Goal: Information Seeking & Learning: Learn about a topic

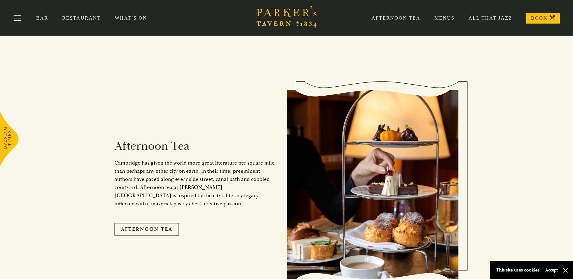
scroll to position [842, 0]
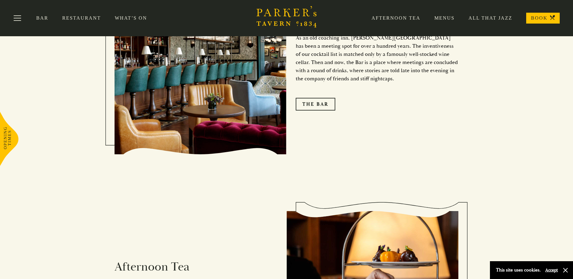
click at [76, 17] on link "Restaurant" at bounding box center [88, 18] width 53 height 6
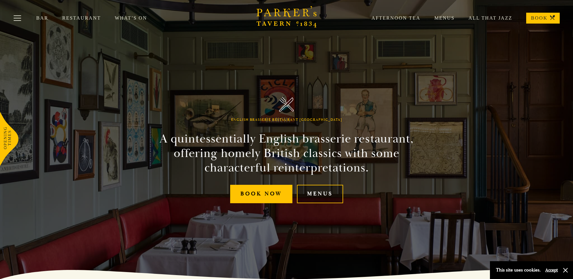
click at [325, 193] on link "Menus" at bounding box center [320, 194] width 46 height 18
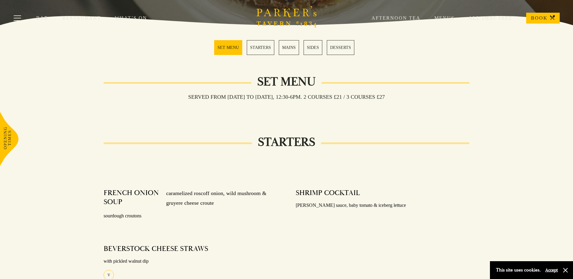
scroll to position [156, 0]
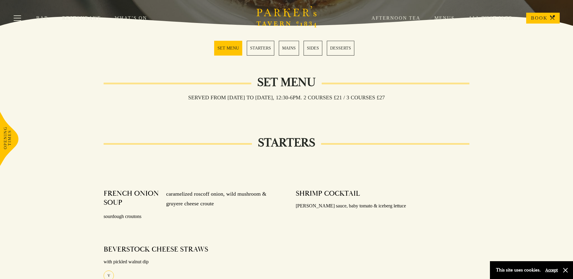
click at [290, 50] on link "MAINS" at bounding box center [289, 48] width 20 height 15
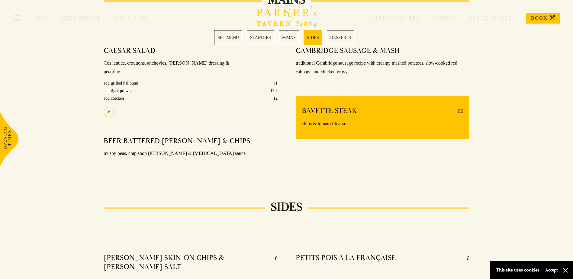
click at [230, 39] on link "SET MENU" at bounding box center [228, 37] width 28 height 15
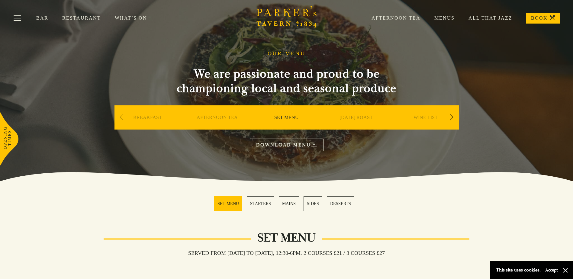
click at [451, 18] on link "Menus" at bounding box center [438, 18] width 34 height 6
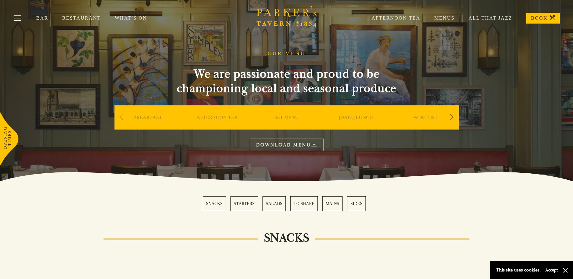
click at [449, 118] on div "Next slide" at bounding box center [452, 117] width 8 height 13
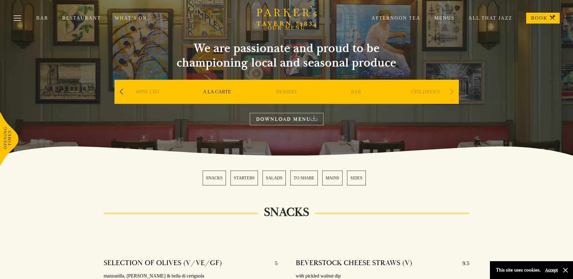
scroll to position [60, 0]
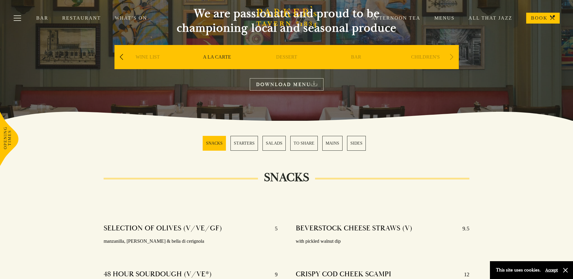
click at [453, 57] on div "Next slide" at bounding box center [452, 56] width 8 height 13
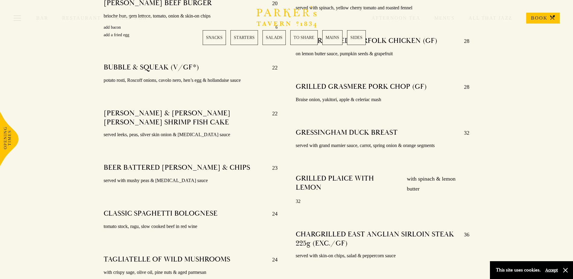
scroll to position [1179, 0]
drag, startPoint x: 106, startPoint y: 156, endPoint x: 212, endPoint y: 156, distance: 105.8
click at [212, 163] on h4 "BEER BATTERED HADDOCK & CHIPS" at bounding box center [177, 168] width 147 height 10
click at [96, 153] on div "PARKER’S MUSHROOM & HALLOUMI BURGER (V) 19.5 brioche bun, truffle mayo, gem let…" at bounding box center [191, 118] width 192 height 357
drag, startPoint x: 99, startPoint y: 155, endPoint x: 225, endPoint y: 158, distance: 126.1
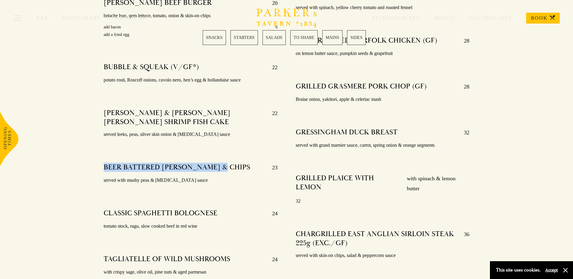
click at [225, 158] on div "PARKER’S MUSHROOM & HALLOUMI BURGER (V) 19.5 brioche bun, truffle mayo, gem let…" at bounding box center [191, 118] width 192 height 357
drag, startPoint x: 225, startPoint y: 158, endPoint x: 221, endPoint y: 157, distance: 4.1
copy h4 "BEER BATTERED HADDOCK & CHIPS"
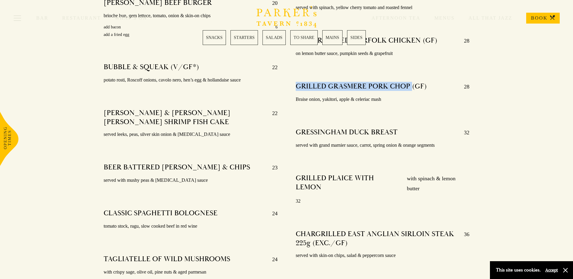
drag, startPoint x: 298, startPoint y: 79, endPoint x: 411, endPoint y: 76, distance: 113.1
click at [411, 82] on h4 "GRILLED GRASMERE PORK CHOP (GF)" at bounding box center [361, 87] width 131 height 10
drag, startPoint x: 411, startPoint y: 76, endPoint x: 403, endPoint y: 73, distance: 8.2
copy h4 "GRILLED GRASMERE PORK CHOP"
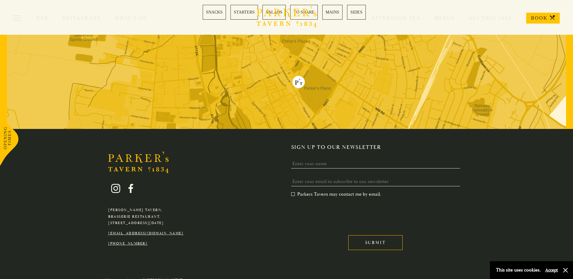
scroll to position [1755, 0]
